Goal: Subscribe to service/newsletter

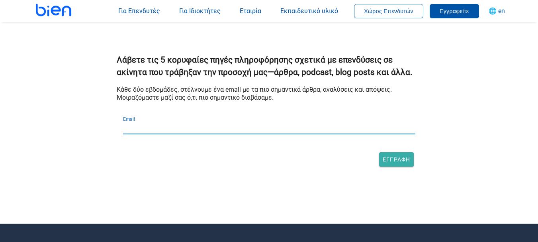
click at [154, 131] on input "Email" at bounding box center [269, 127] width 292 height 13
type input "zuckerjohann@yahoo.gr"
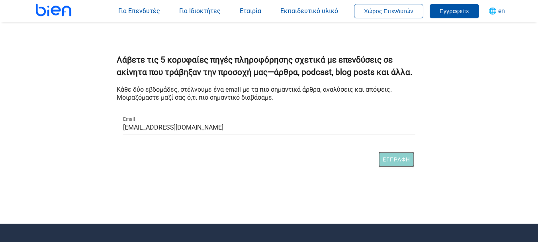
click at [399, 159] on span "Εγγραφή" at bounding box center [396, 159] width 28 height 6
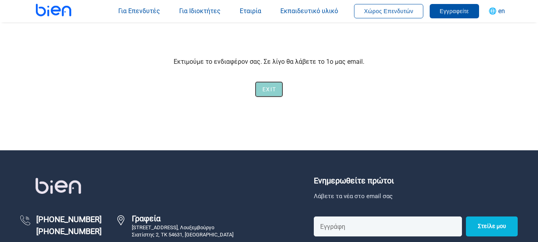
click at [271, 92] on span "Exit" at bounding box center [269, 89] width 14 height 6
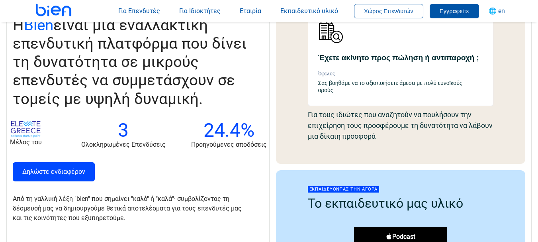
scroll to position [796, 0]
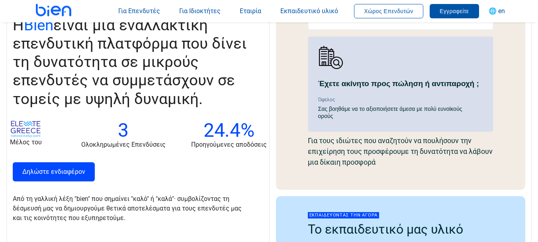
click at [371, 108] on div "Σας βοηθάμε να το αξιοποιήσετε άμεσα με πολύ ευνοϊκούς ορούς" at bounding box center [395, 112] width 155 height 14
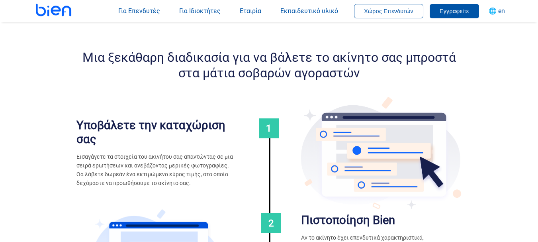
scroll to position [478, 0]
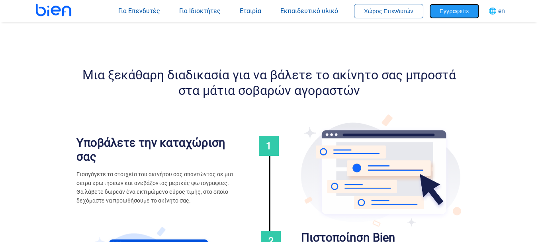
click at [445, 13] on span "Εγγραφείτε" at bounding box center [453, 11] width 29 height 6
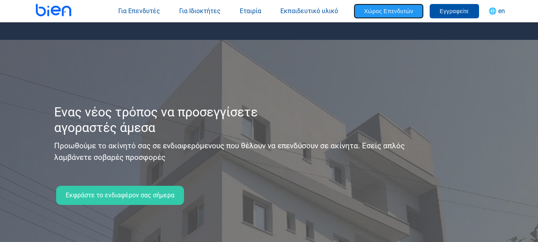
click at [385, 10] on span "Χώρος Επενδυτών" at bounding box center [388, 11] width 49 height 6
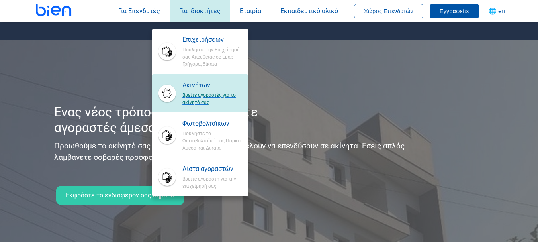
click at [203, 95] on span "Βρείτε αγοραστές για το ακίνητό σας" at bounding box center [211, 98] width 59 height 16
